Goal: Transaction & Acquisition: Subscribe to service/newsletter

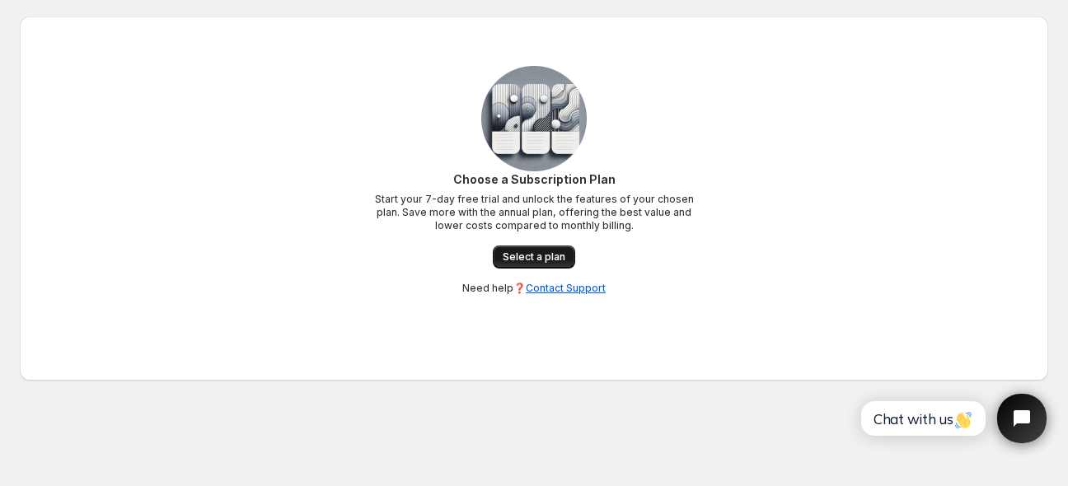
click at [538, 254] on span "Select a plan" at bounding box center [534, 257] width 63 height 13
